Goal: Task Accomplishment & Management: Use online tool/utility

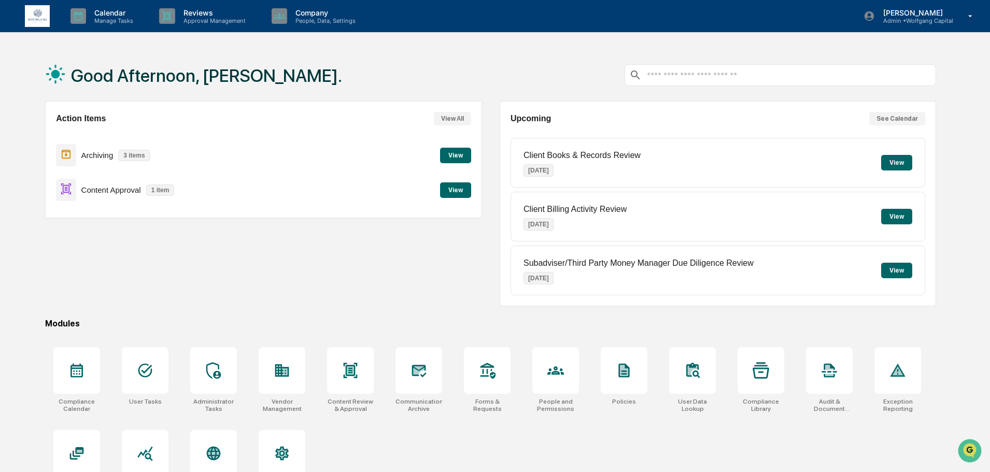
click at [461, 194] on button "View" at bounding box center [455, 190] width 31 height 16
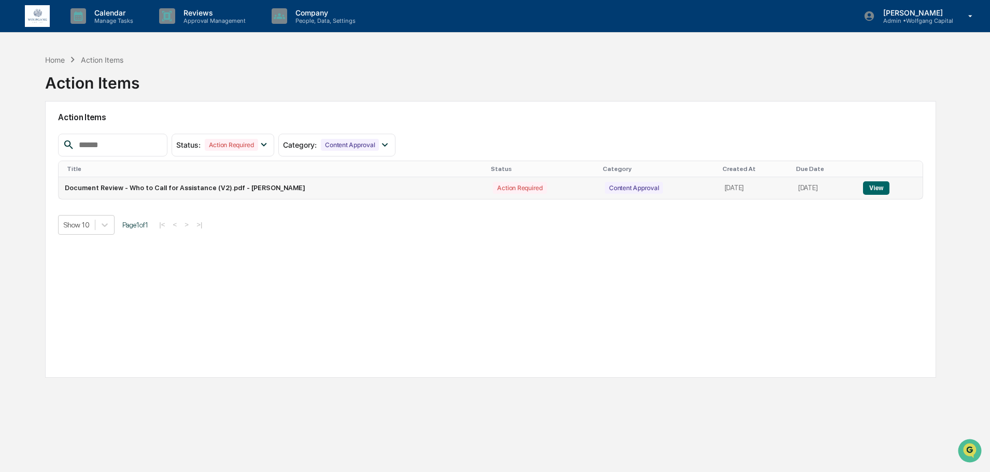
click at [866, 189] on button "View" at bounding box center [876, 187] width 26 height 13
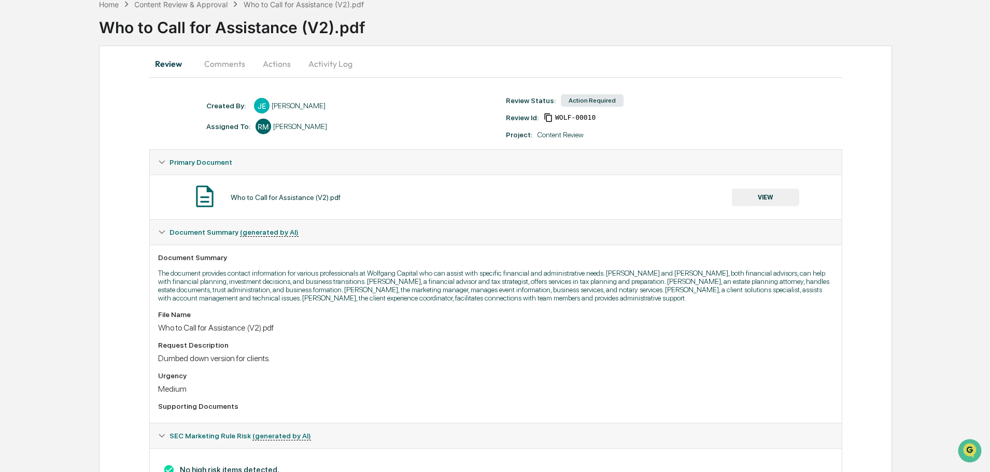
scroll to position [54, 0]
click at [267, 59] on button "Actions" at bounding box center [277, 64] width 47 height 25
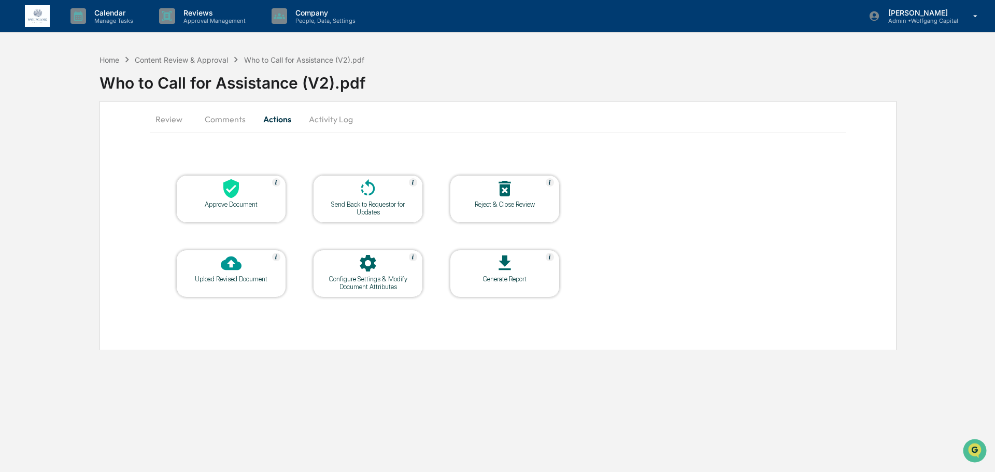
click at [243, 199] on div at bounding box center [231, 189] width 104 height 22
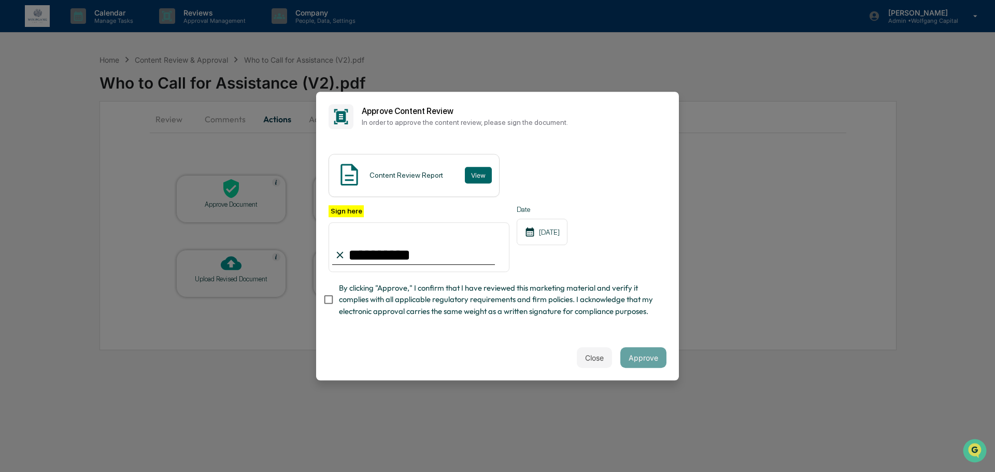
type input "**********"
click at [449, 328] on div "**********" at bounding box center [497, 239] width 363 height 194
click at [452, 310] on span "By clicking "Approve," I confirm that I have reviewed this marketing material a…" at bounding box center [498, 300] width 319 height 35
click at [647, 366] on button "Approve" at bounding box center [644, 357] width 46 height 21
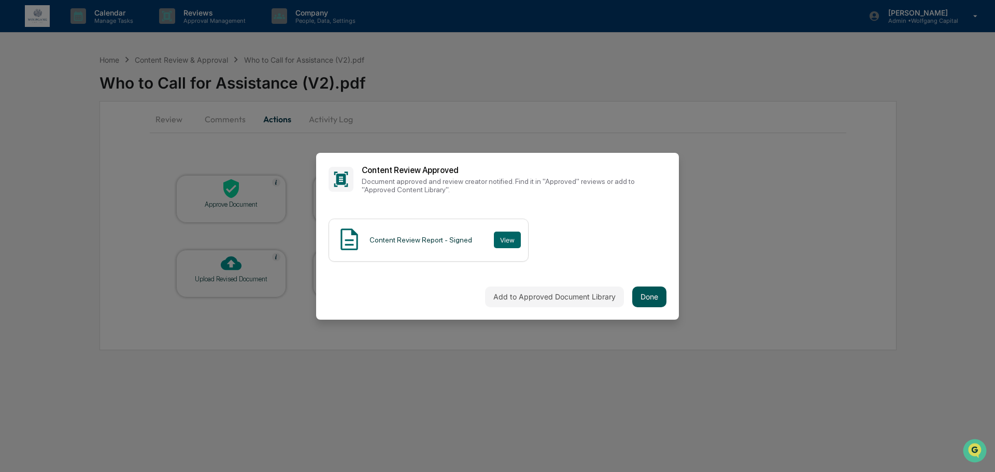
click at [640, 297] on button "Done" at bounding box center [650, 297] width 34 height 21
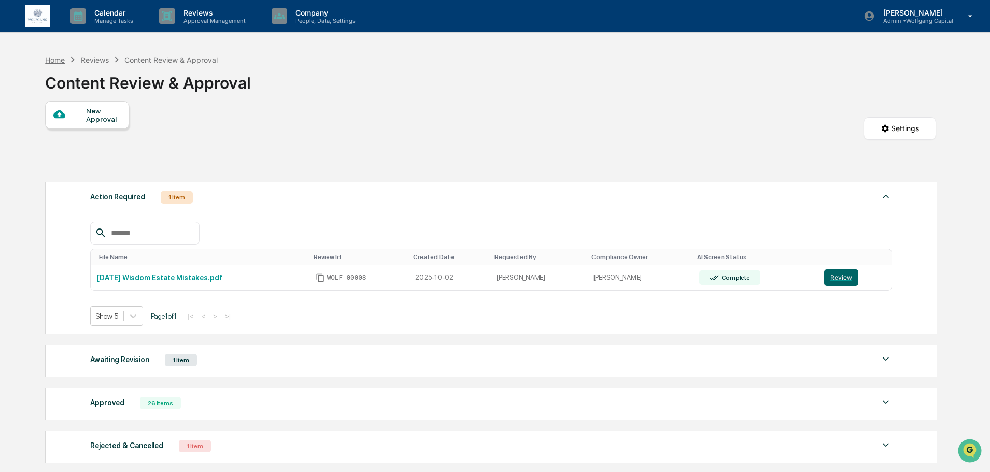
click at [56, 57] on div "Home" at bounding box center [55, 59] width 20 height 9
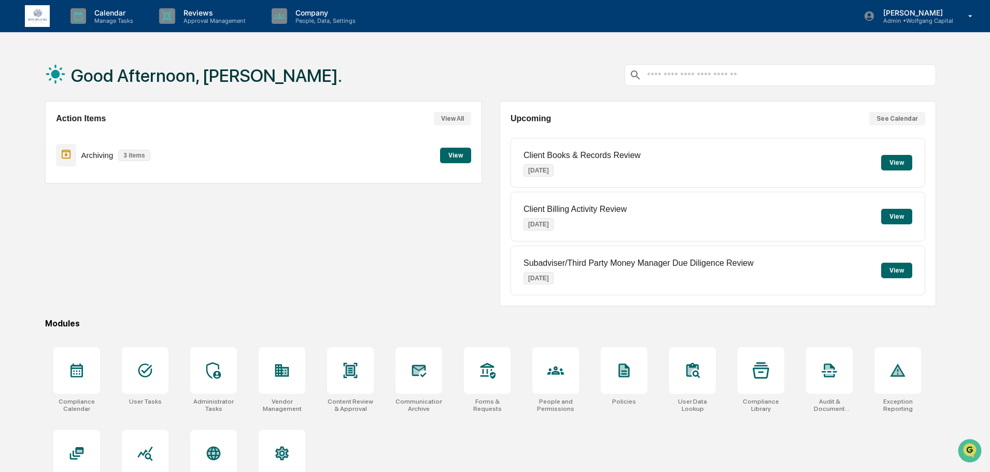
click at [463, 156] on button "View" at bounding box center [455, 156] width 31 height 16
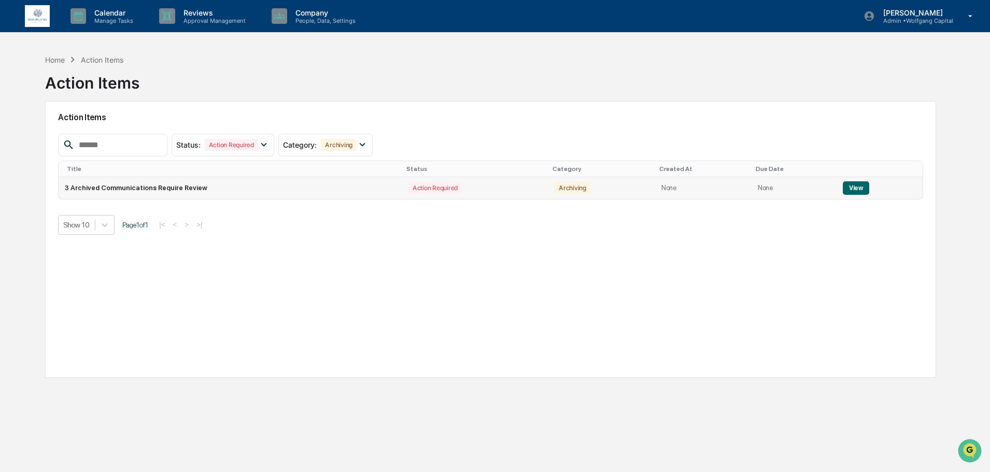
click at [858, 183] on button "View" at bounding box center [856, 187] width 26 height 13
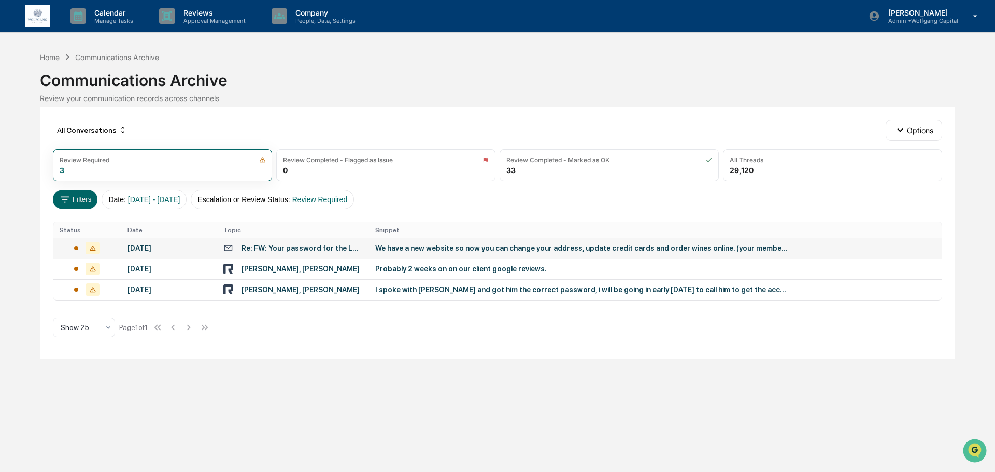
click at [457, 249] on div "We have a new website so now you can change your address, update credit cards a…" at bounding box center [582, 248] width 415 height 8
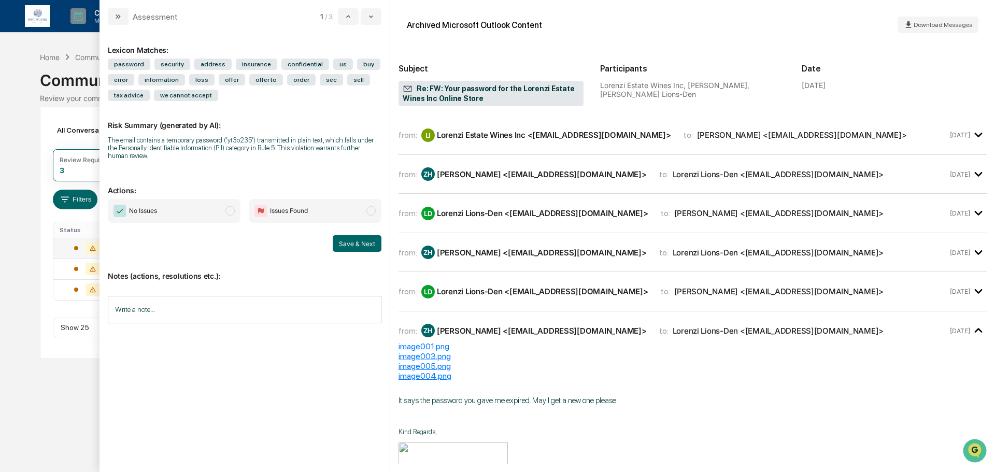
click at [206, 219] on span "No Issues" at bounding box center [174, 211] width 133 height 24
click at [353, 245] on button "Save & Next" at bounding box center [357, 243] width 49 height 17
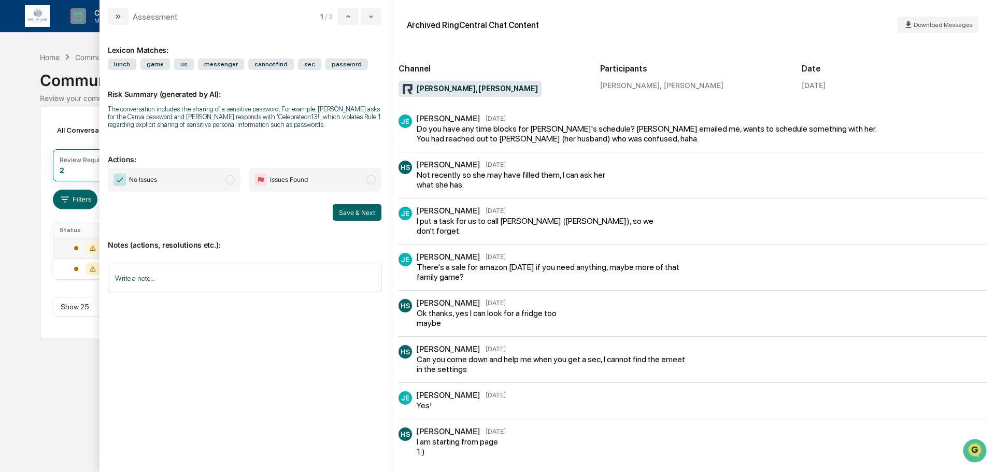
click at [221, 181] on span "No Issues" at bounding box center [174, 180] width 133 height 24
click at [341, 212] on button "Save & Next" at bounding box center [357, 212] width 49 height 17
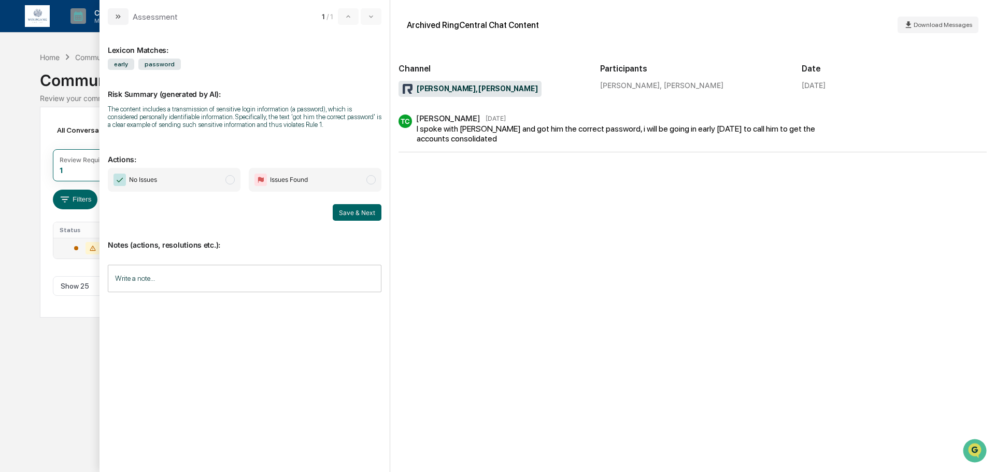
click at [211, 175] on span "No Issues" at bounding box center [174, 180] width 133 height 24
click at [341, 212] on button "Save & Next" at bounding box center [357, 212] width 49 height 17
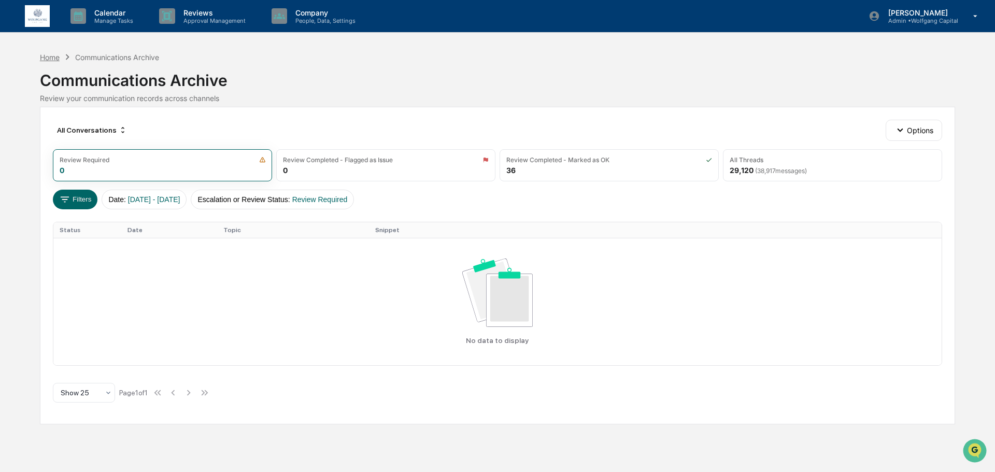
click at [54, 60] on div "Home" at bounding box center [50, 57] width 20 height 9
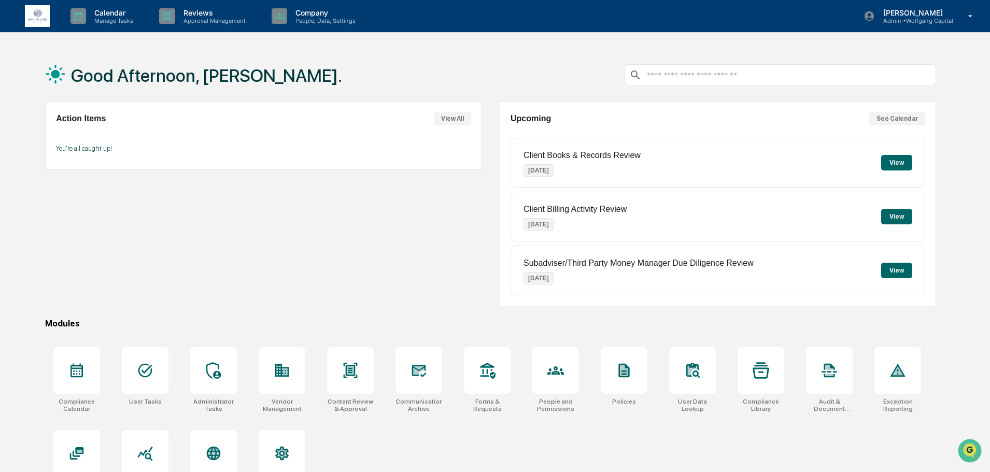
click at [362, 198] on div "Action Items View All You're all caught up!" at bounding box center [263, 203] width 437 height 205
